Goal: Task Accomplishment & Management: Manage account settings

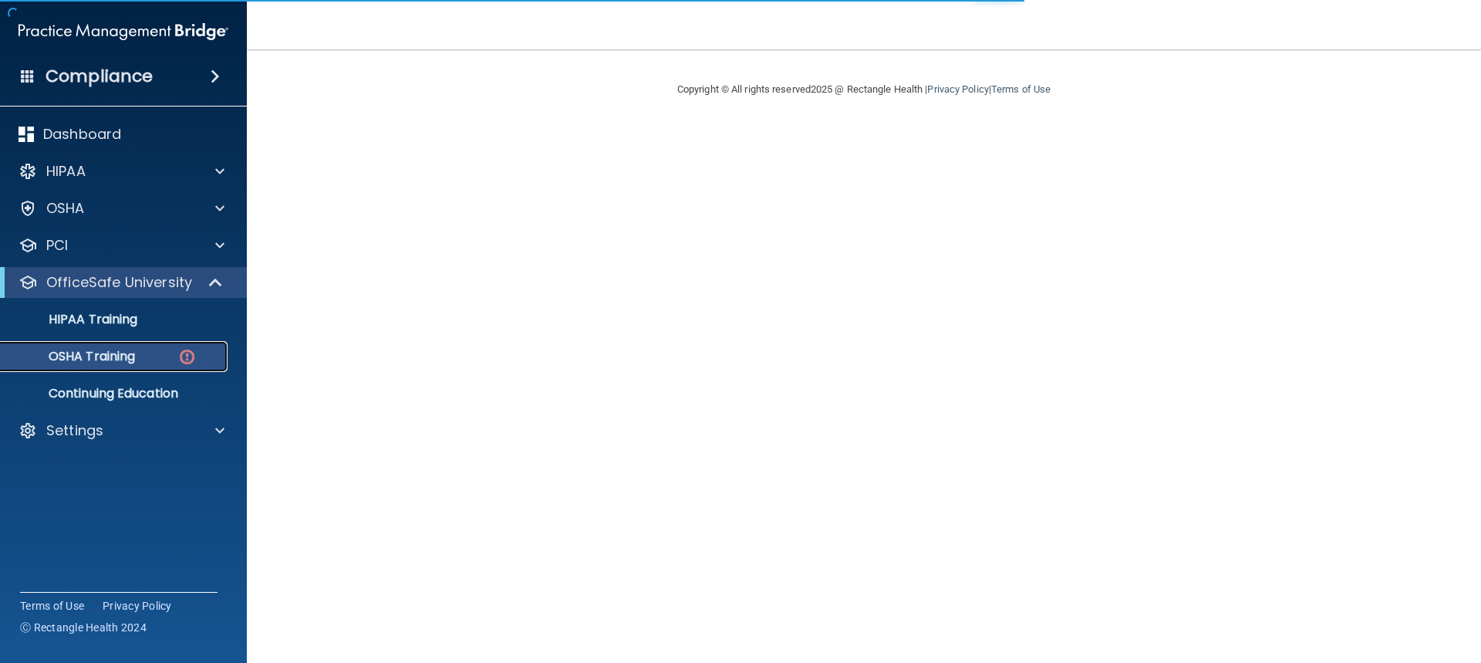
click at [184, 355] on img at bounding box center [186, 356] width 19 height 19
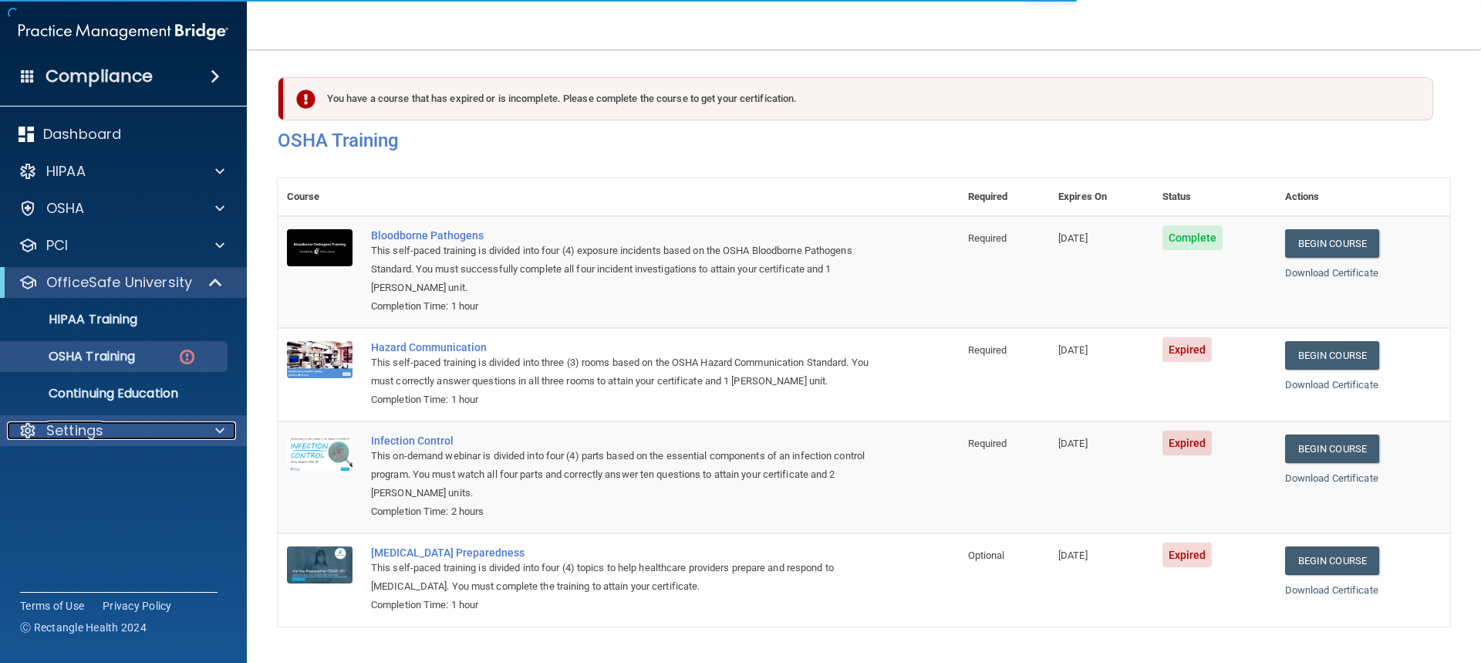
click at [219, 429] on span at bounding box center [219, 430] width 9 height 19
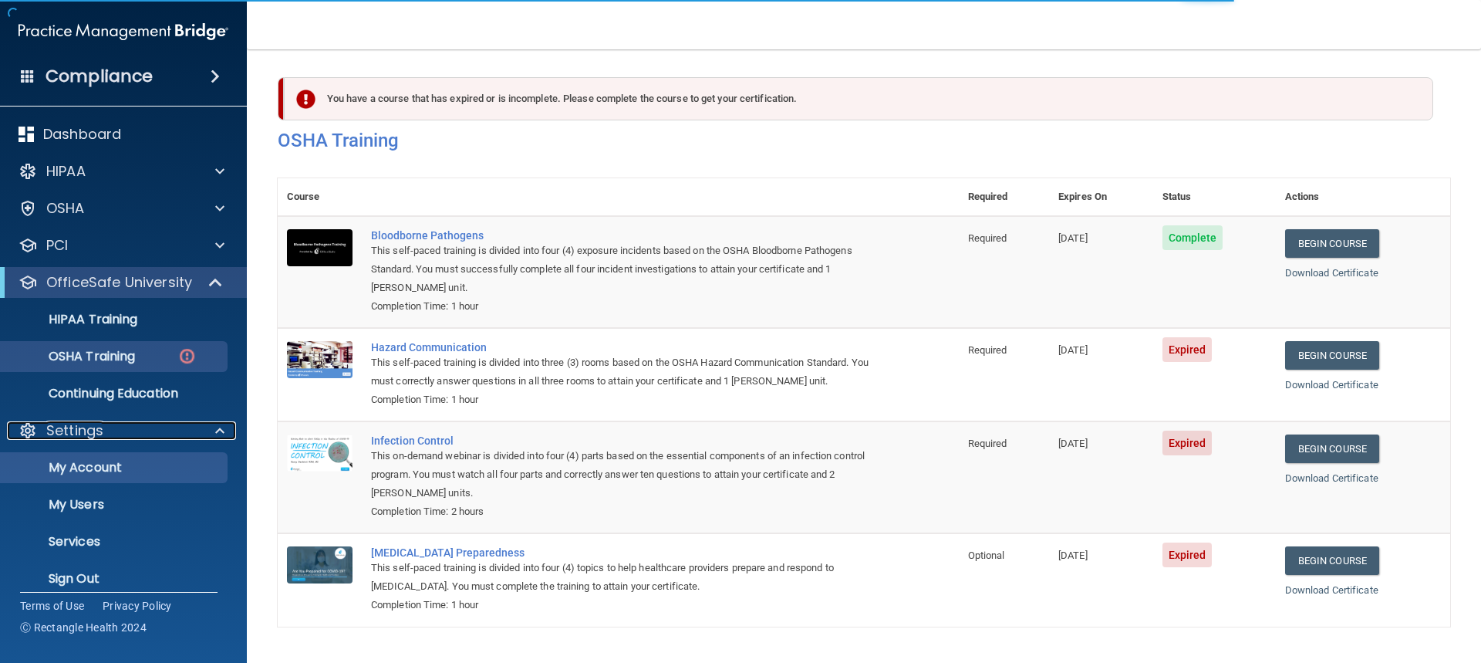
scroll to position [15, 0]
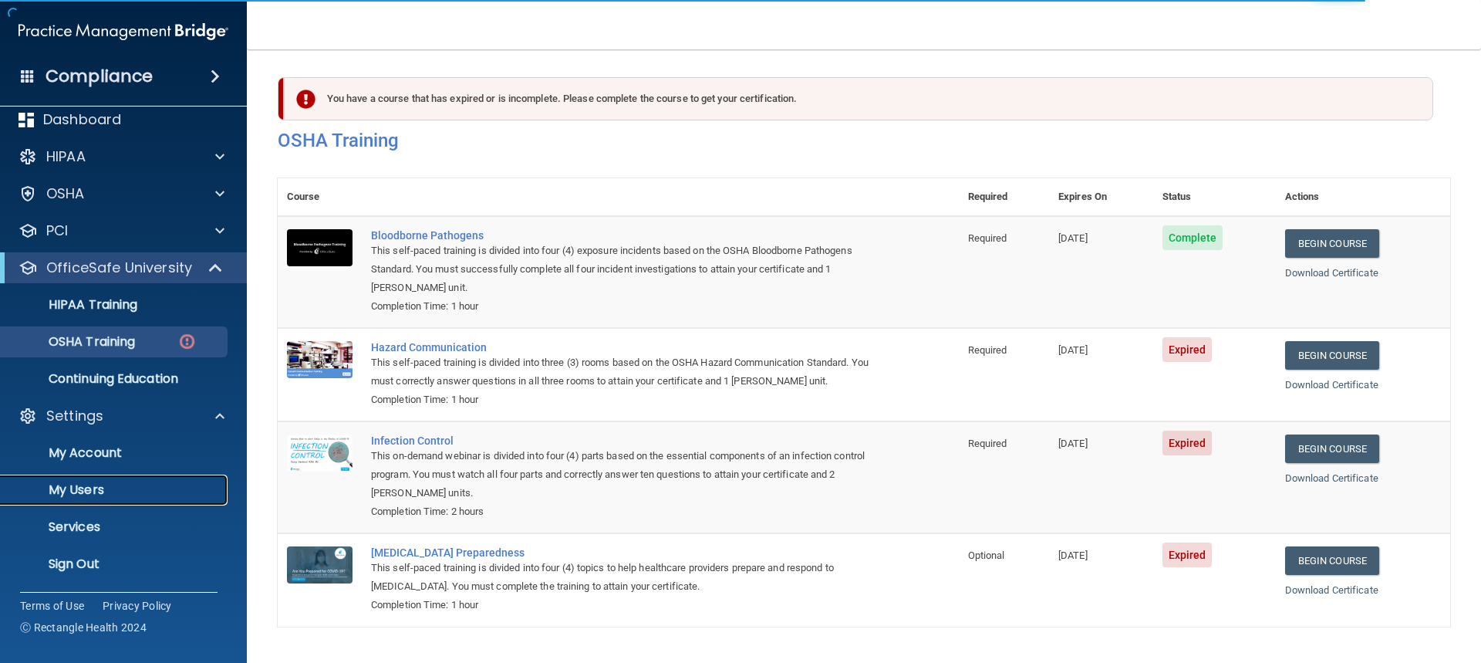
click at [119, 484] on p "My Users" at bounding box center [115, 489] width 211 height 15
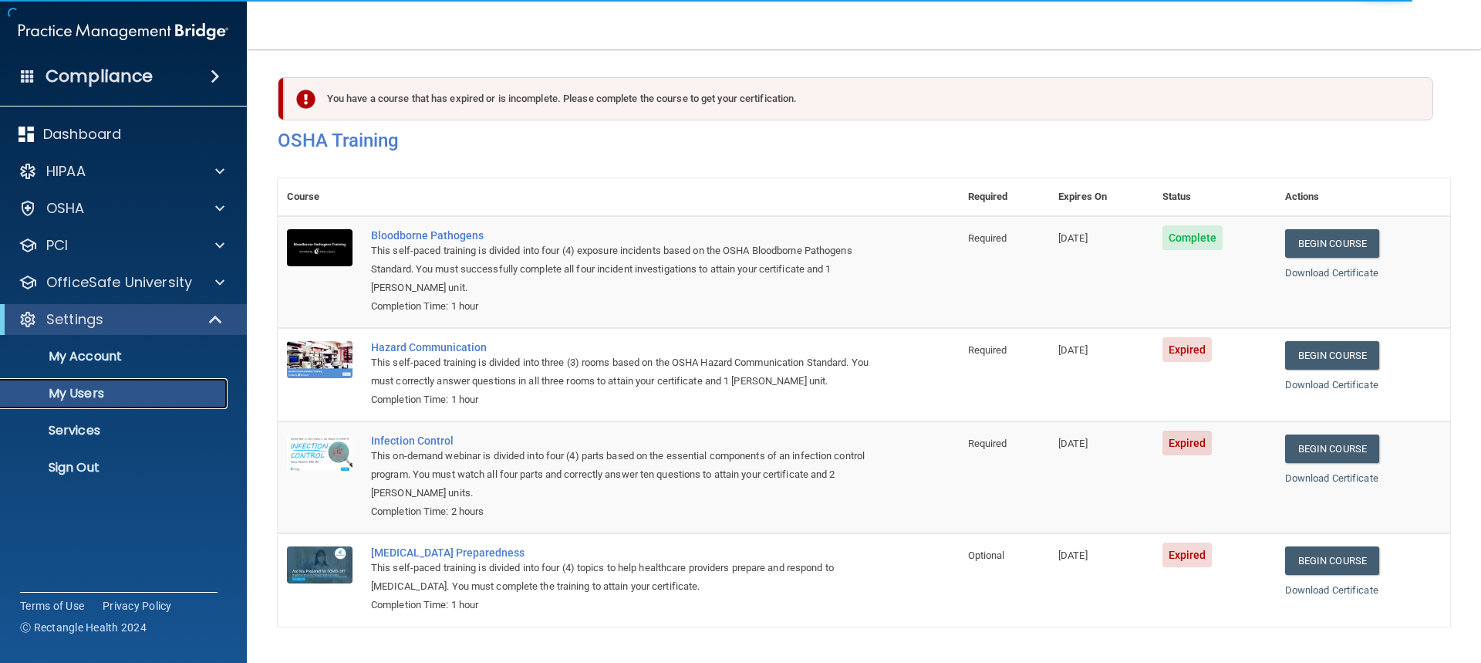
select select "20"
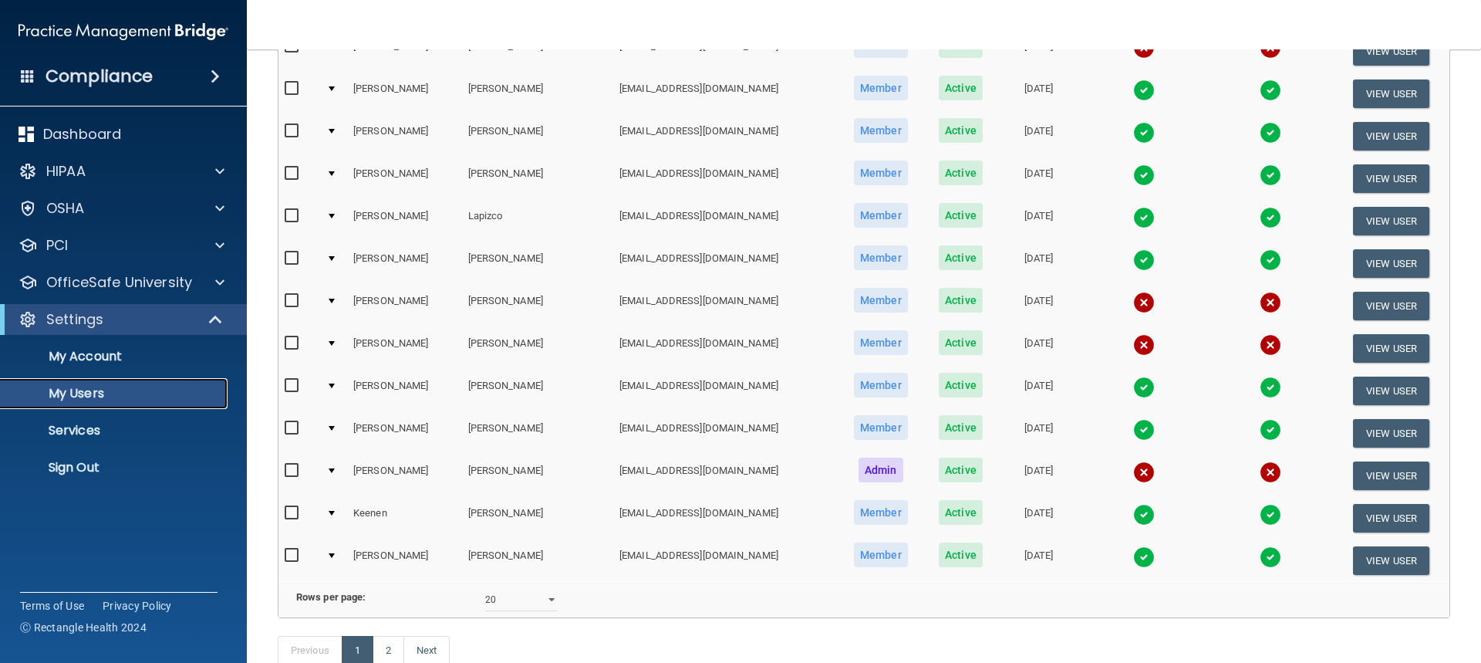
scroll to position [540, 0]
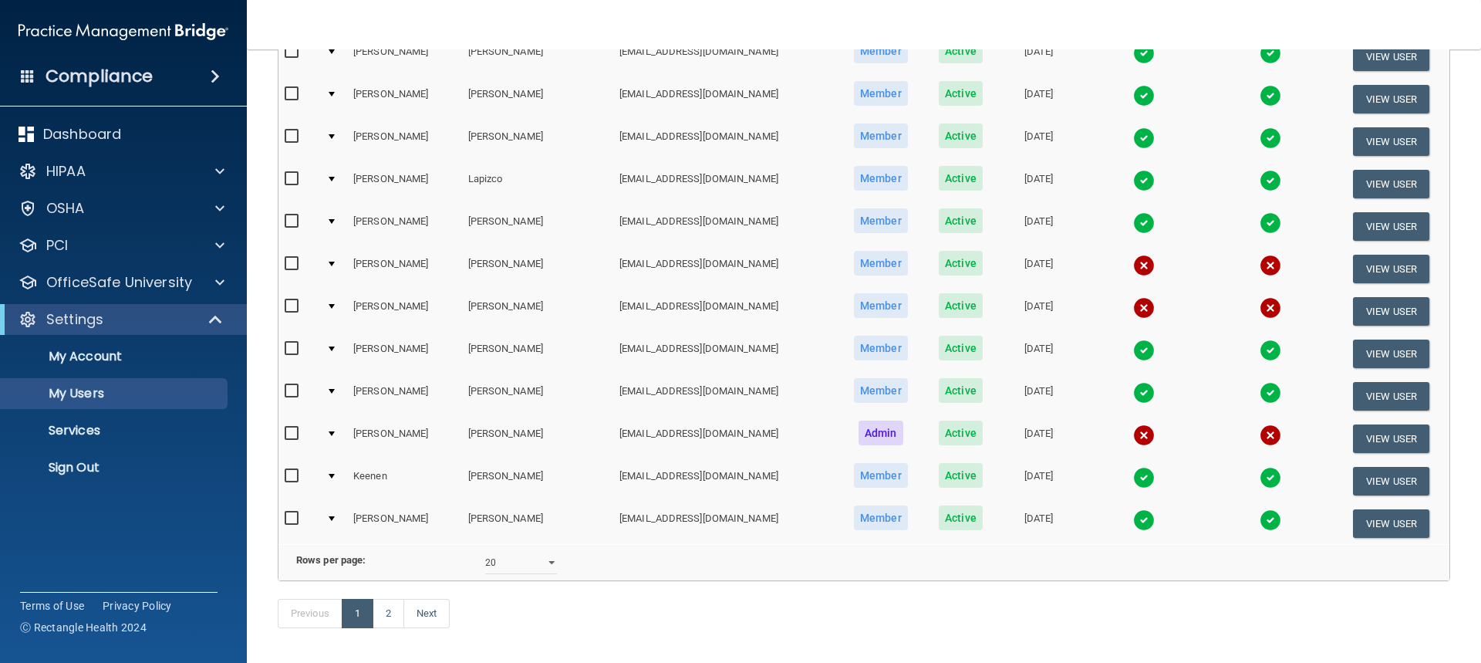
click at [289, 303] on input "checkbox" at bounding box center [294, 306] width 18 height 12
checkbox input "true"
click at [1374, 305] on button "View User" at bounding box center [1391, 311] width 76 height 29
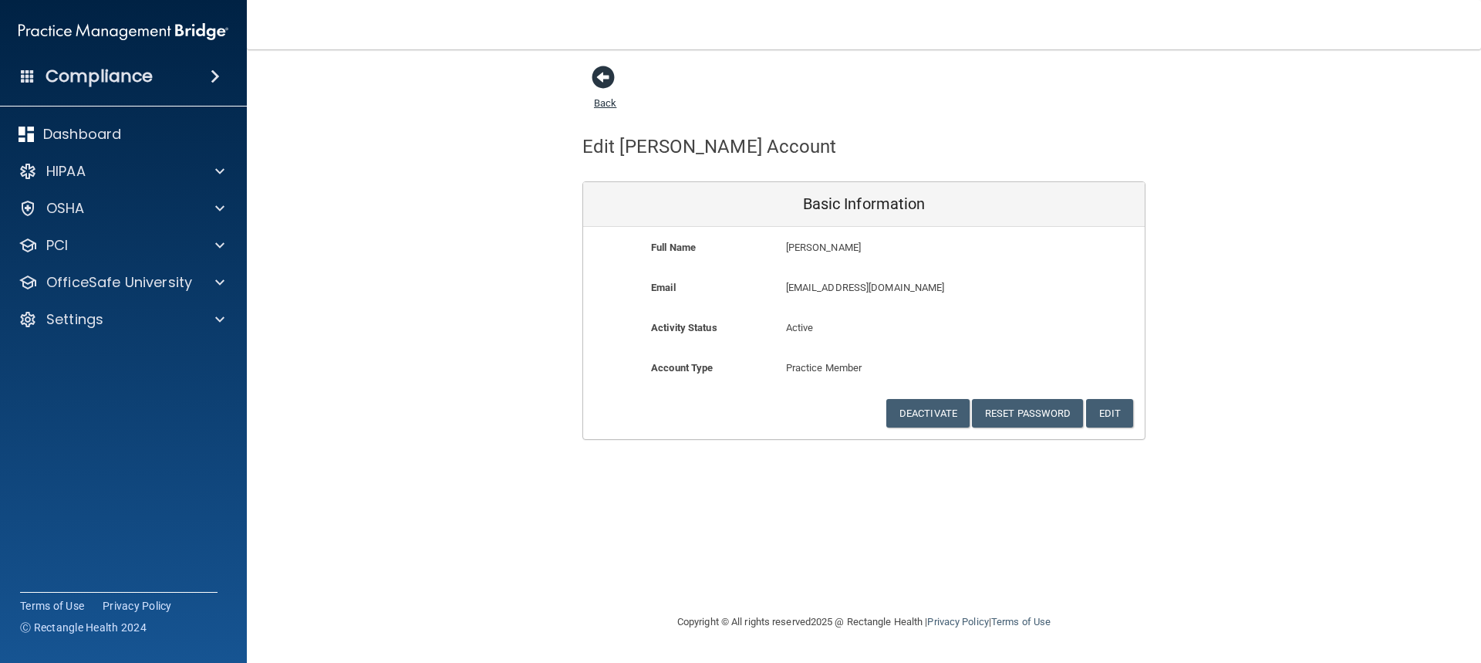
click at [599, 98] on link "Back" at bounding box center [605, 94] width 22 height 30
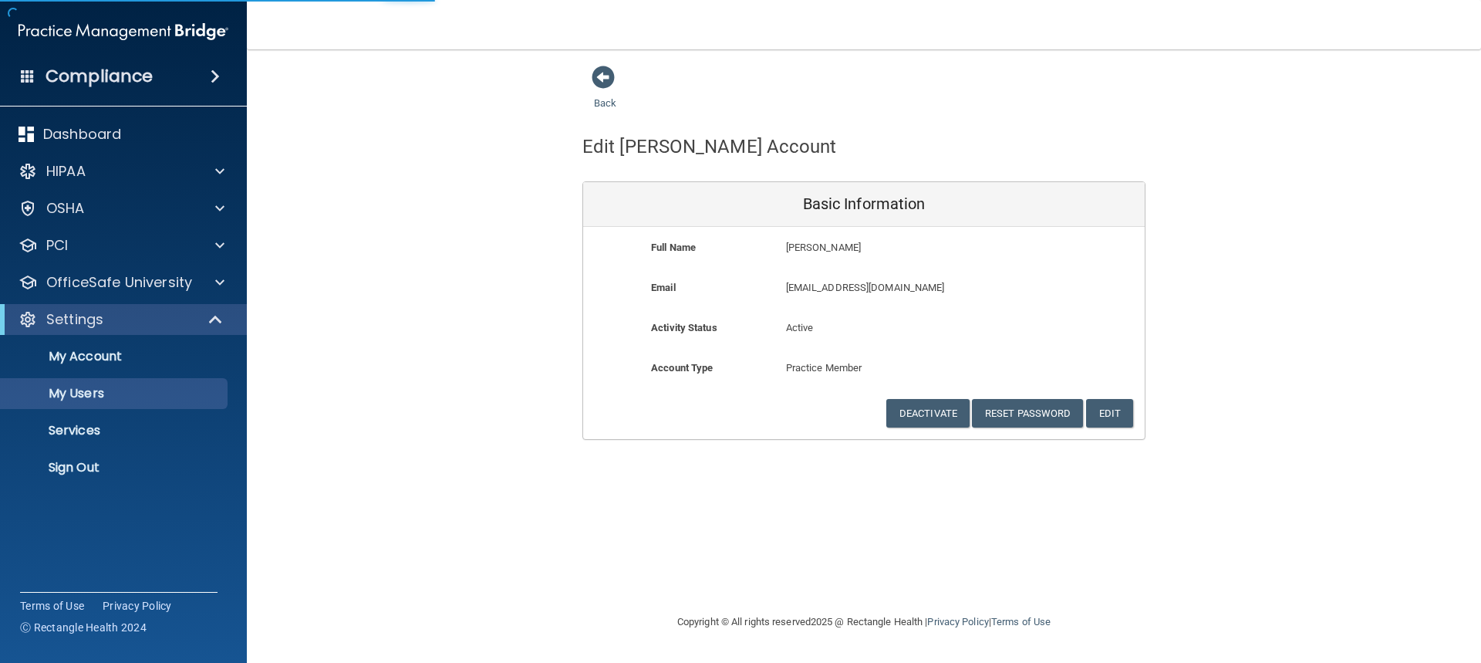
select select "20"
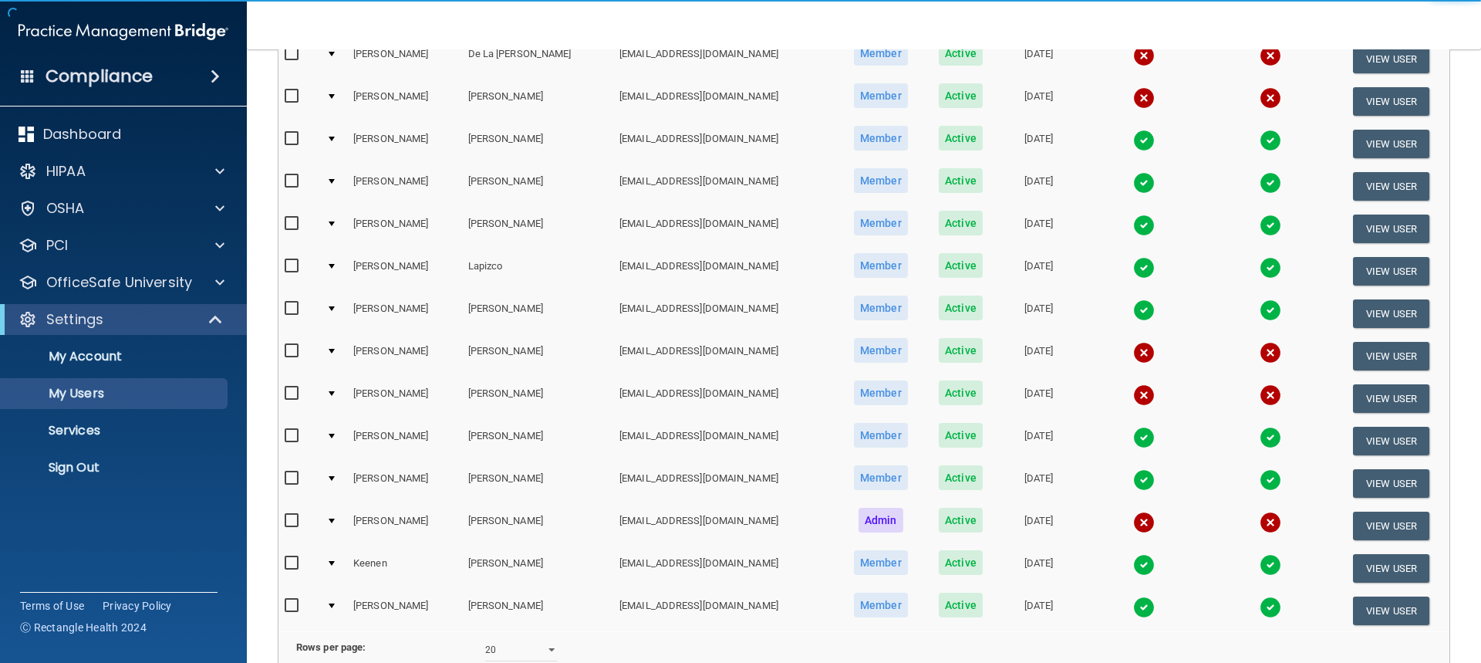
scroll to position [540, 0]
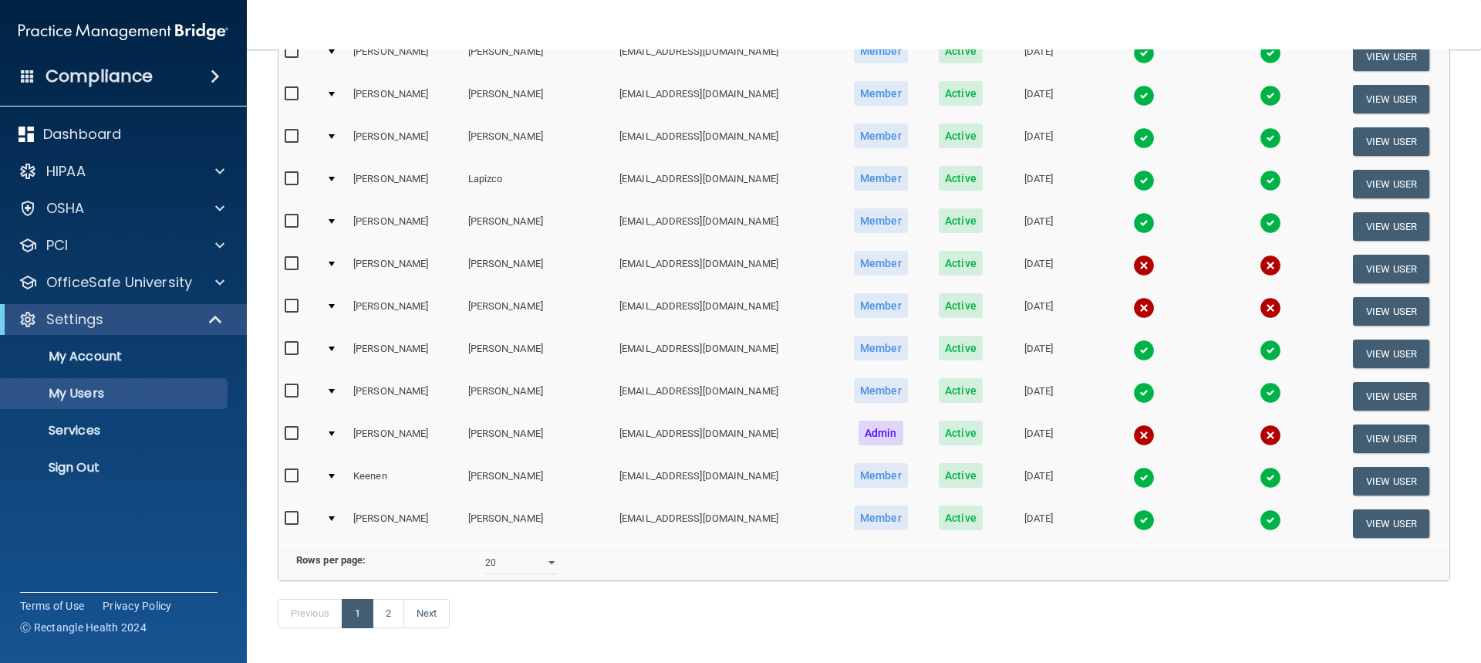
click at [288, 303] on input "checkbox" at bounding box center [294, 306] width 18 height 12
checkbox input "true"
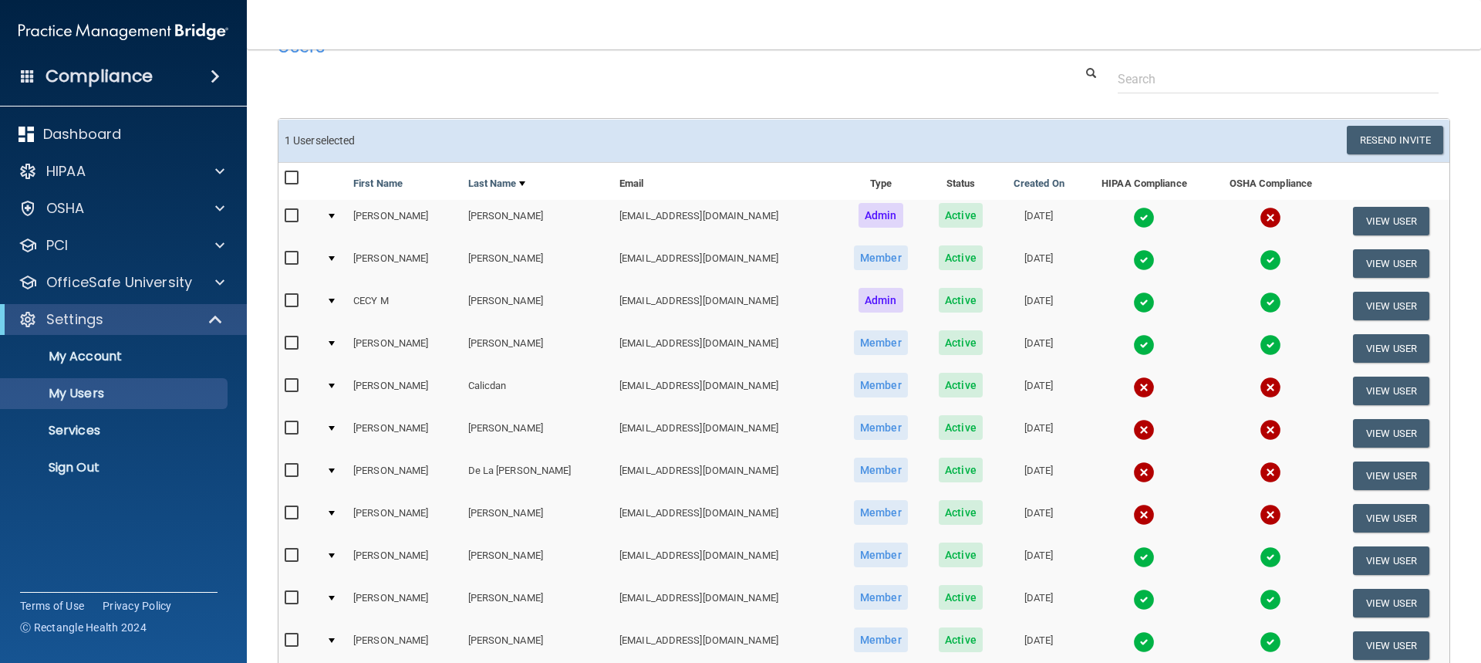
scroll to position [0, 0]
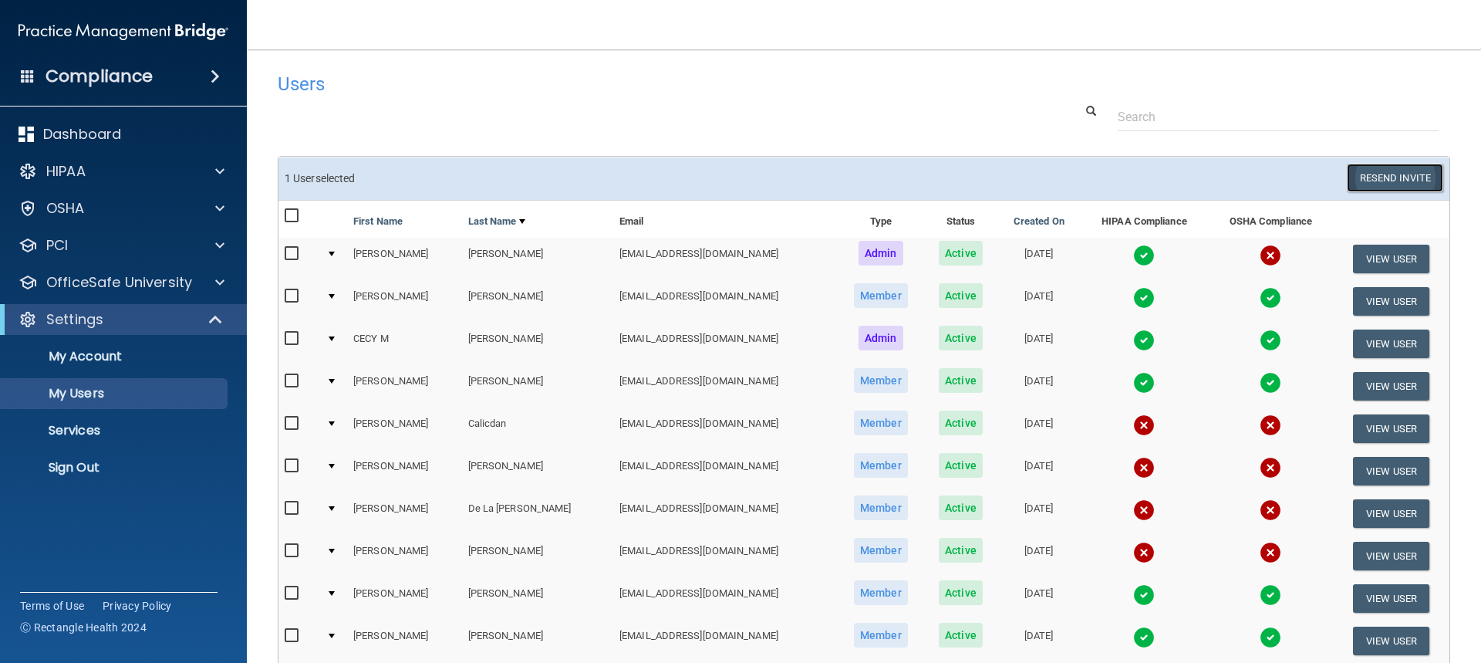
click at [1369, 172] on button "Resend Invite" at bounding box center [1395, 178] width 96 height 29
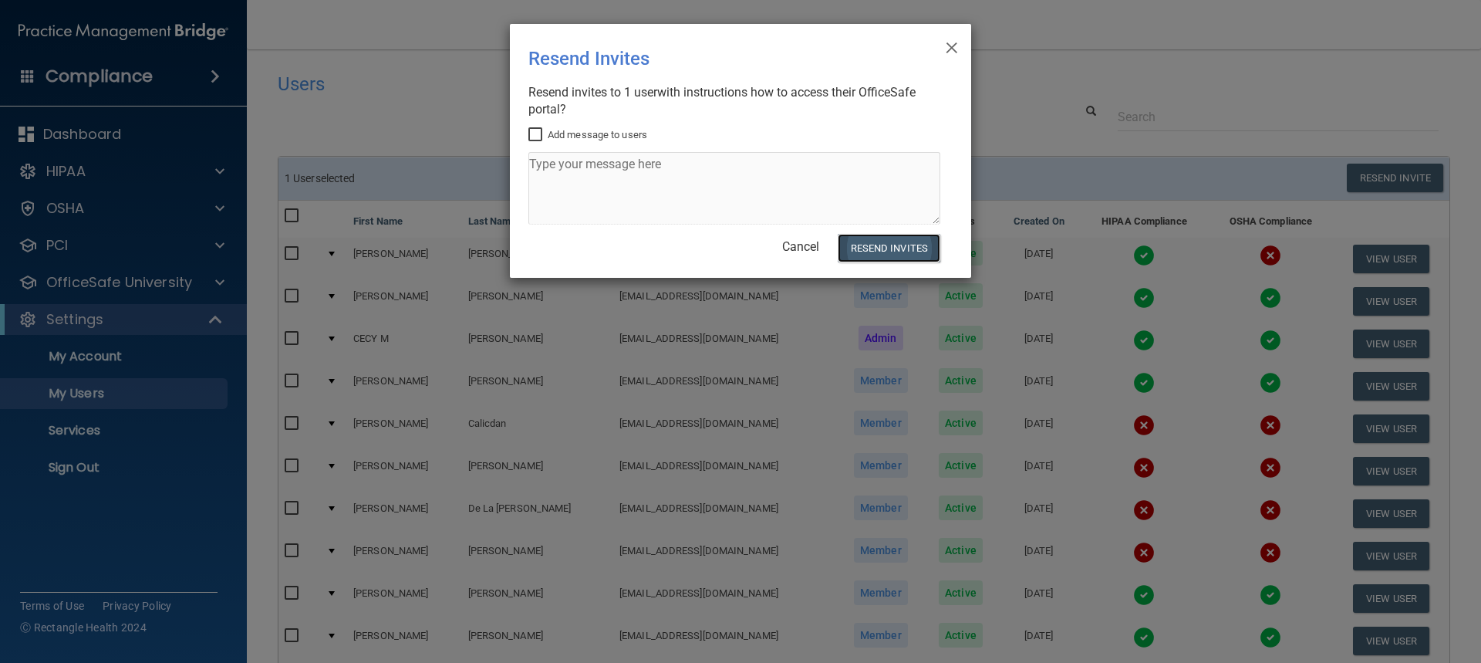
click at [872, 247] on button "Resend Invites" at bounding box center [889, 248] width 103 height 29
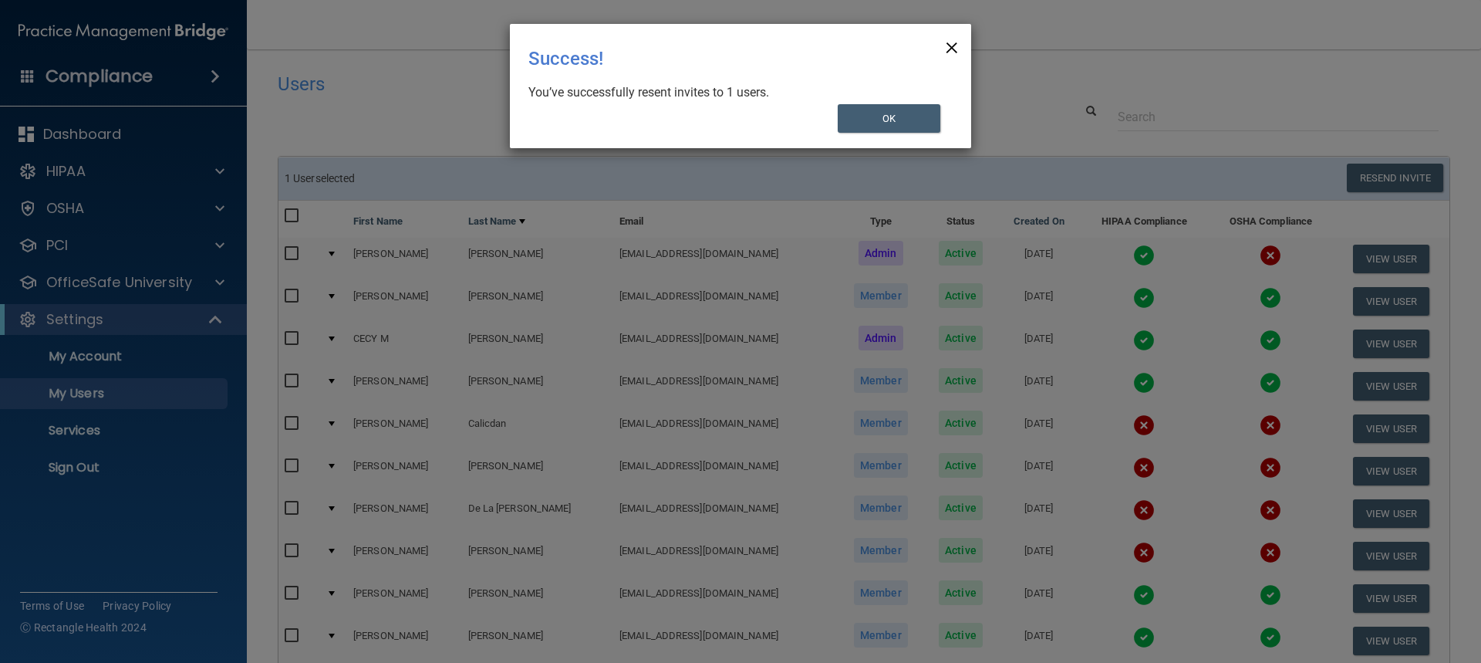
click at [952, 45] on span "×" at bounding box center [952, 45] width 14 height 31
